Goal: Task Accomplishment & Management: Manage account settings

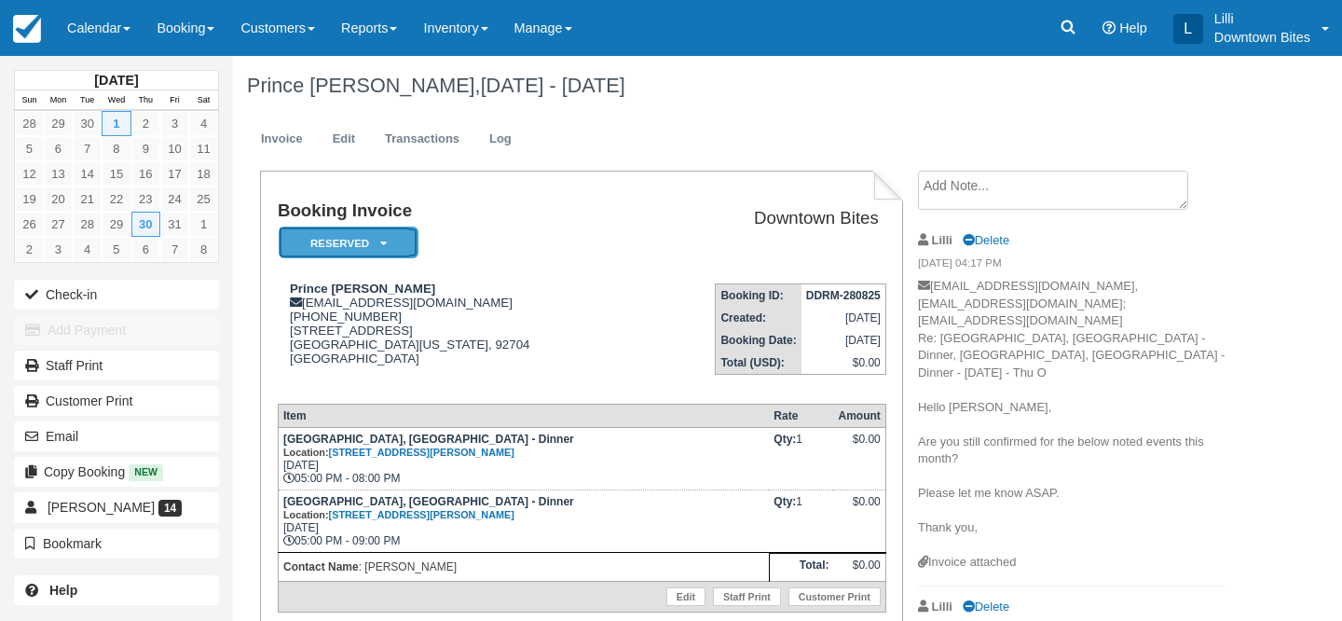
click at [380, 238] on icon at bounding box center [383, 243] width 7 height 11
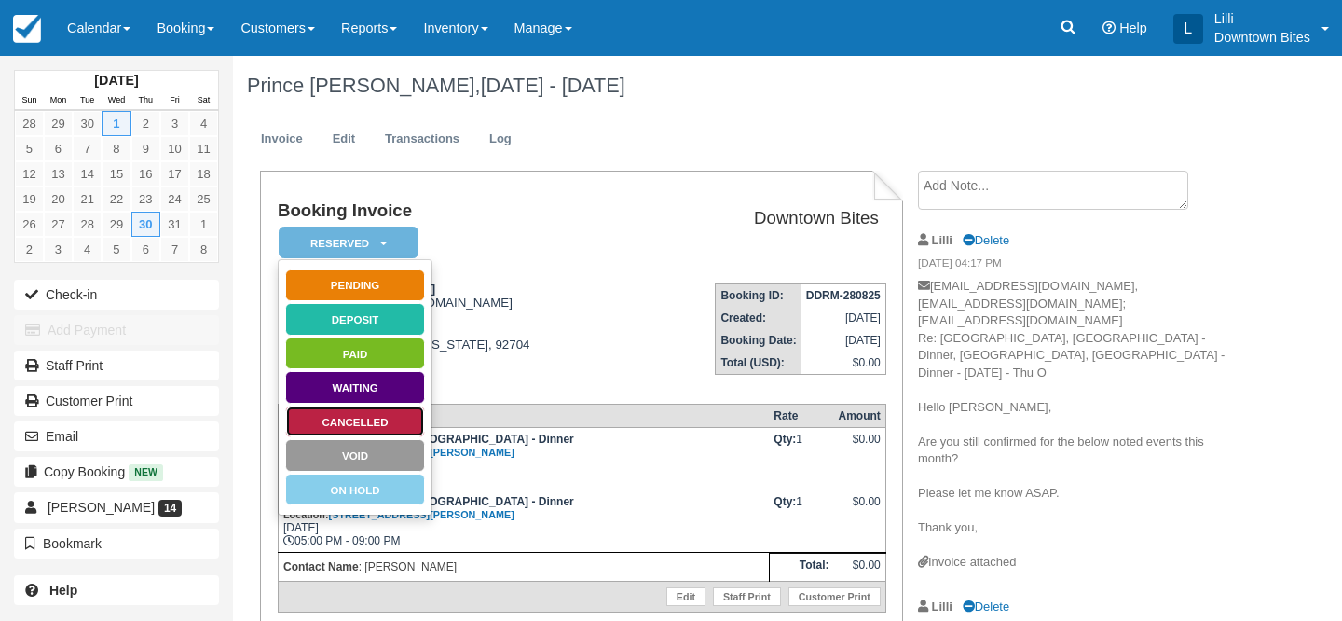
click at [391, 417] on link "Cancelled" at bounding box center [355, 421] width 140 height 33
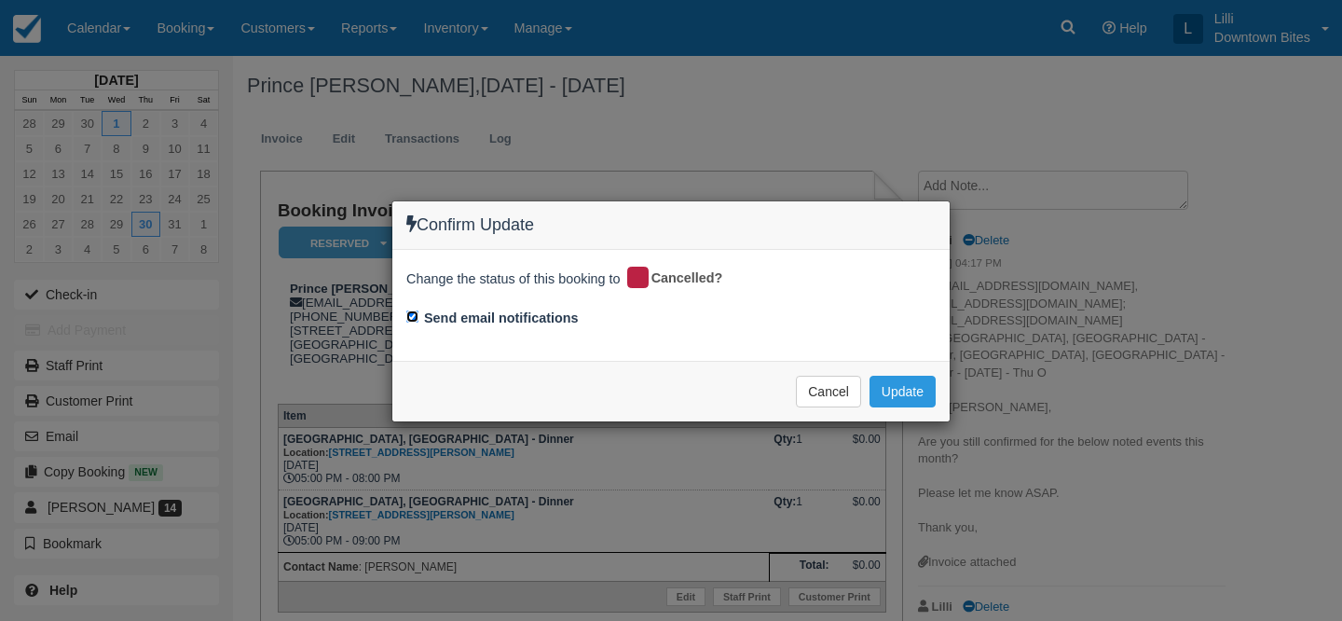
click at [412, 313] on input "Send email notifications" at bounding box center [412, 316] width 12 height 12
checkbox input "false"
click at [909, 385] on button "Update" at bounding box center [902, 391] width 66 height 32
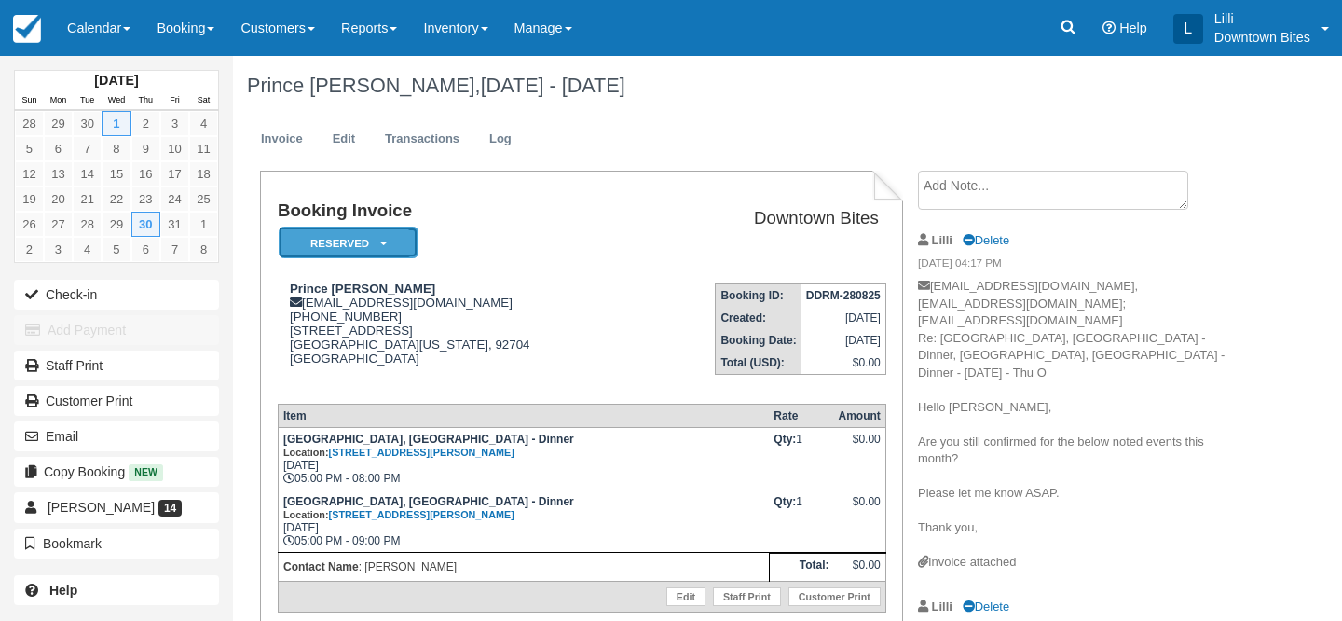
click at [353, 239] on em "Reserved" at bounding box center [349, 242] width 140 height 33
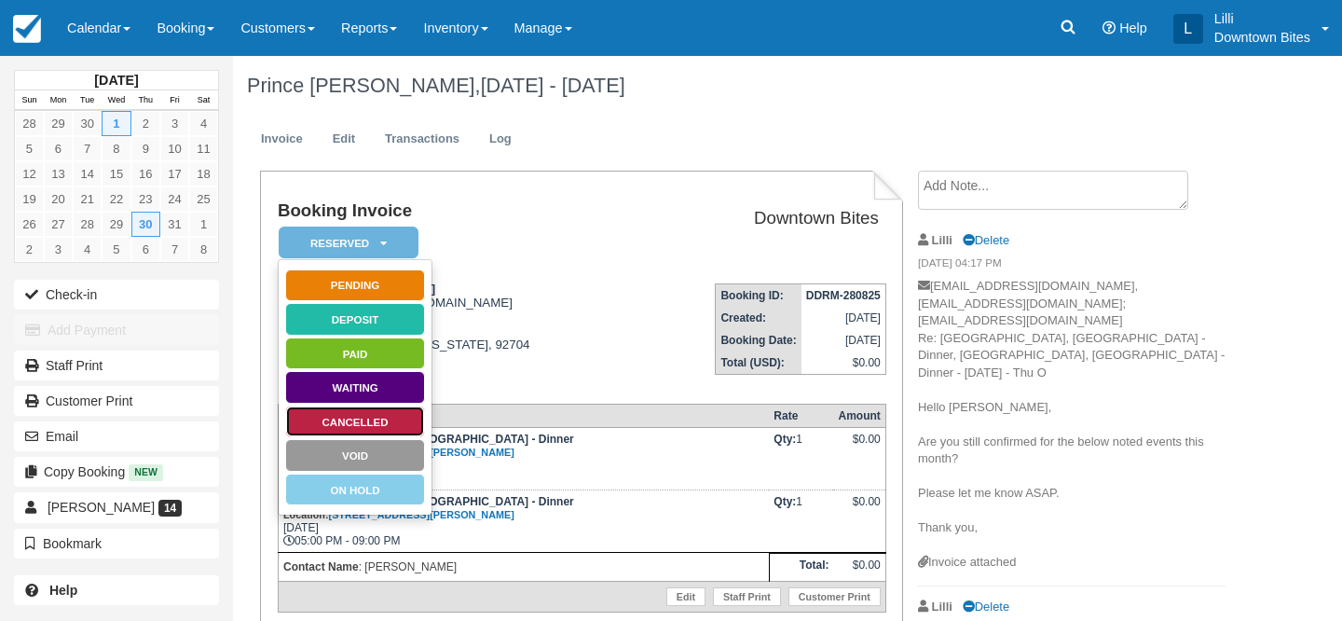
click at [359, 425] on link "Cancelled" at bounding box center [355, 421] width 140 height 33
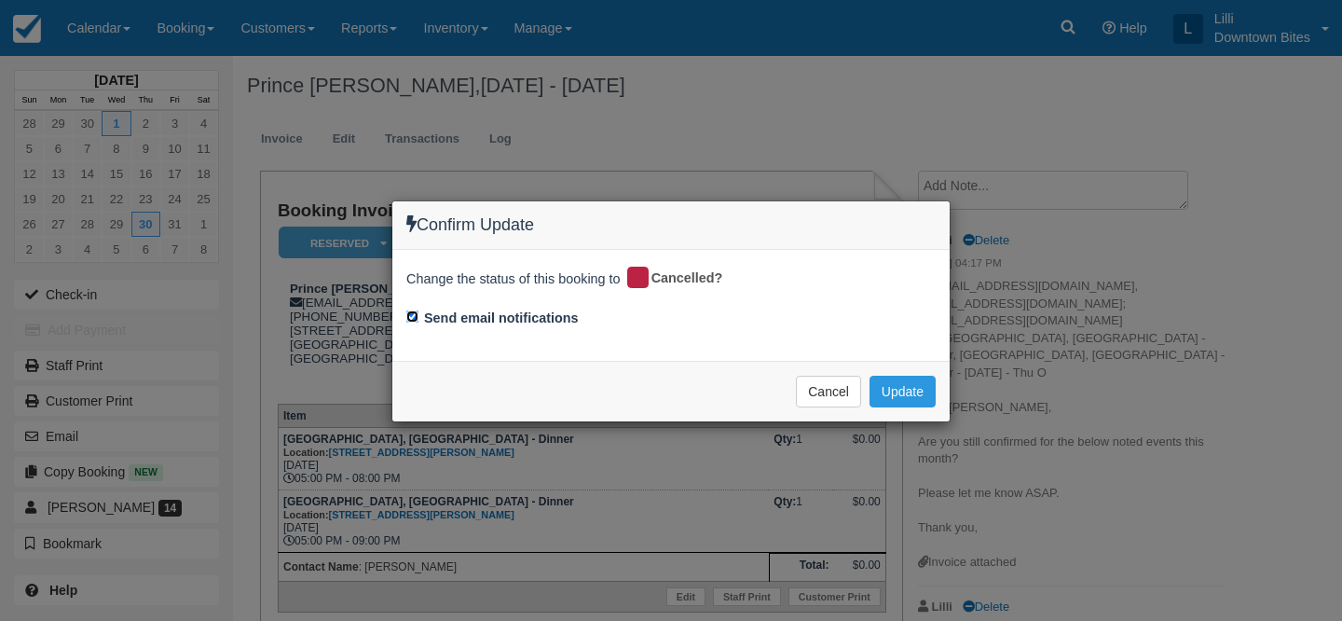
click at [414, 320] on input "Send email notifications" at bounding box center [412, 316] width 12 height 12
checkbox input "false"
click at [910, 391] on button "Update" at bounding box center [902, 391] width 66 height 32
